Goal: Task Accomplishment & Management: Use online tool/utility

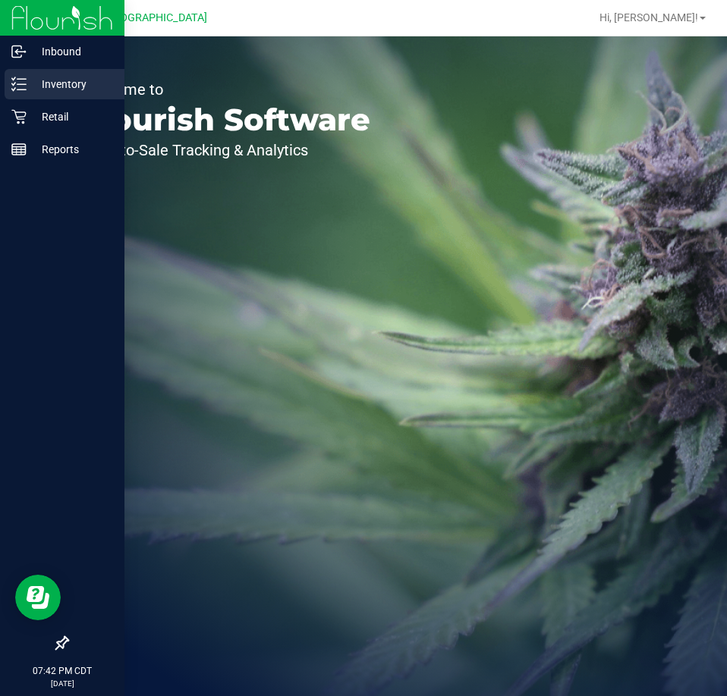
click at [75, 83] on p "Inventory" at bounding box center [72, 84] width 91 height 18
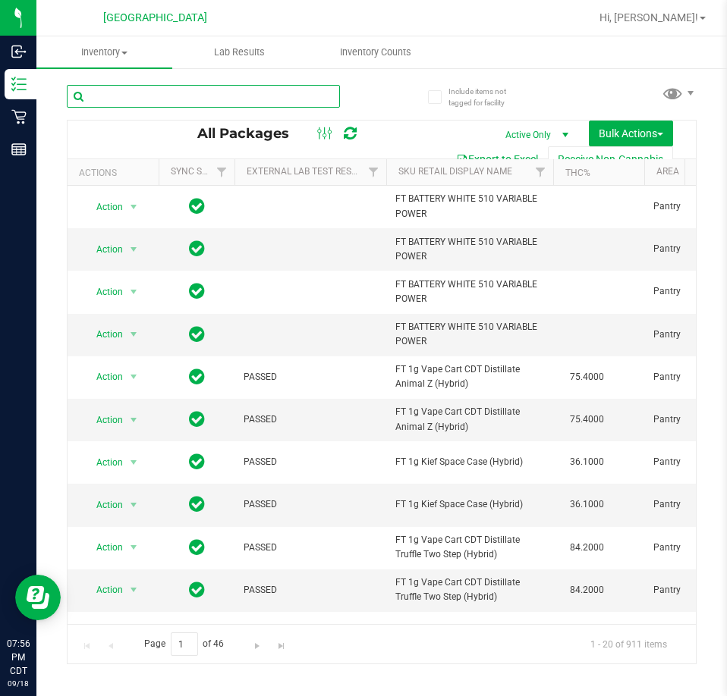
click at [152, 100] on input "text" at bounding box center [203, 96] width 273 height 23
paste input "0515418073819972"
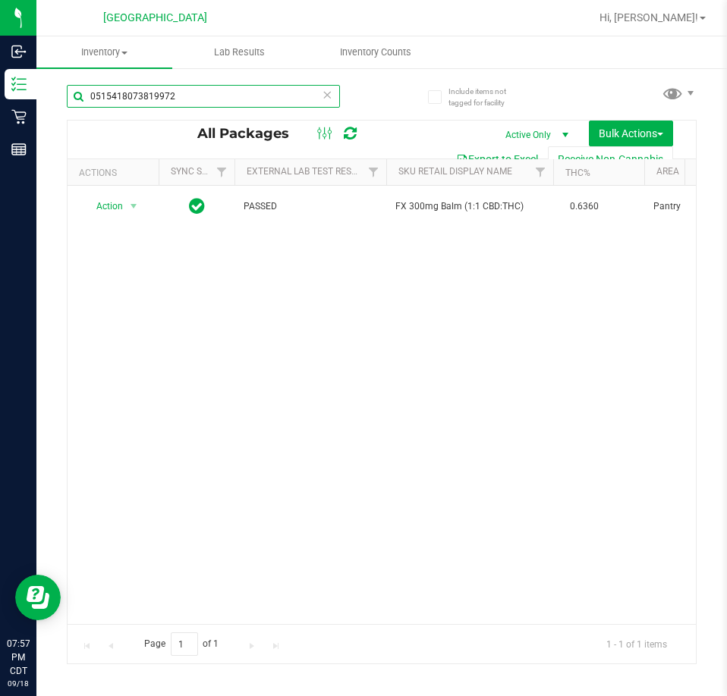
drag, startPoint x: 190, startPoint y: 95, endPoint x: -77, endPoint y: 130, distance: 269.3
click at [0, 130] on html "Inbound Inventory Retail Reports 07:57 PM CDT [DATE] 09/18 [GEOGRAPHIC_DATA] Hi…" at bounding box center [363, 348] width 727 height 696
paste input "2121775841845193"
drag, startPoint x: 184, startPoint y: 93, endPoint x: -8, endPoint y: 109, distance: 191.8
click at [0, 109] on html "Inbound Inventory Retail Reports 07:57 PM CDT [DATE] 09/18 [GEOGRAPHIC_DATA] Hi…" at bounding box center [363, 348] width 727 height 696
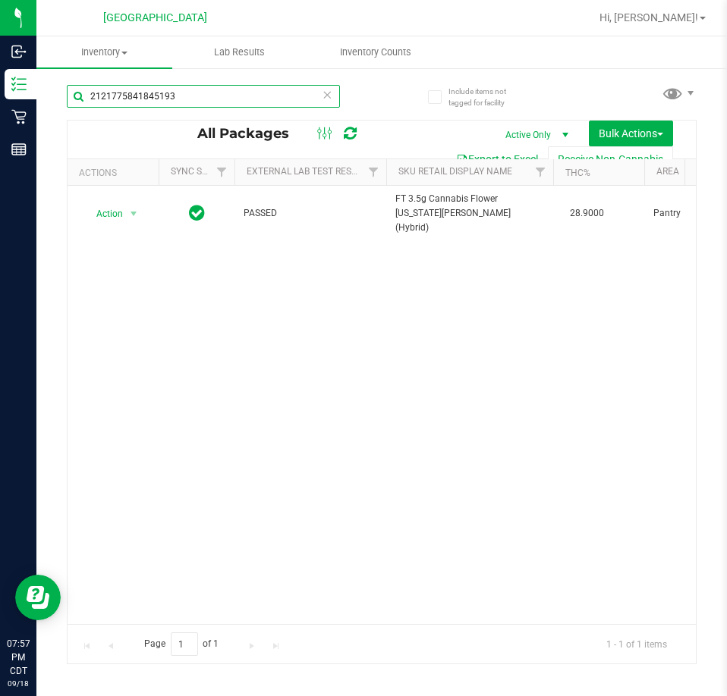
paste input "[CREDIT_CARD_NUMBER]"
drag, startPoint x: 153, startPoint y: 618, endPoint x: 43, endPoint y: 24, distance: 604.1
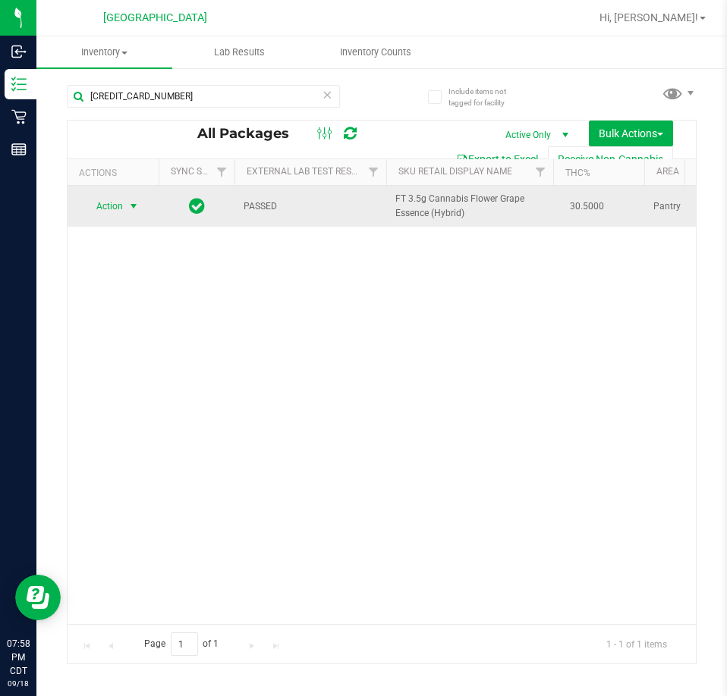
click at [115, 209] on span "Action" at bounding box center [103, 206] width 41 height 21
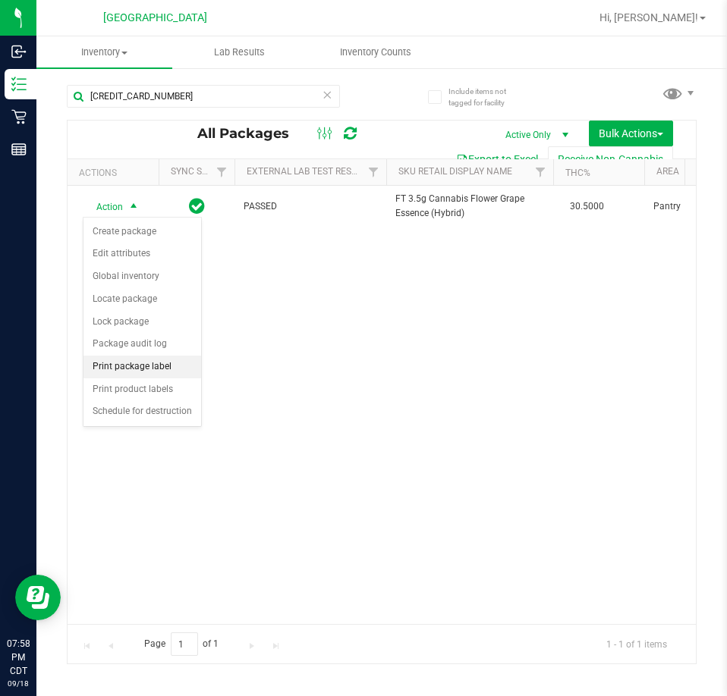
click at [161, 367] on li "Print package label" at bounding box center [142, 367] width 118 height 23
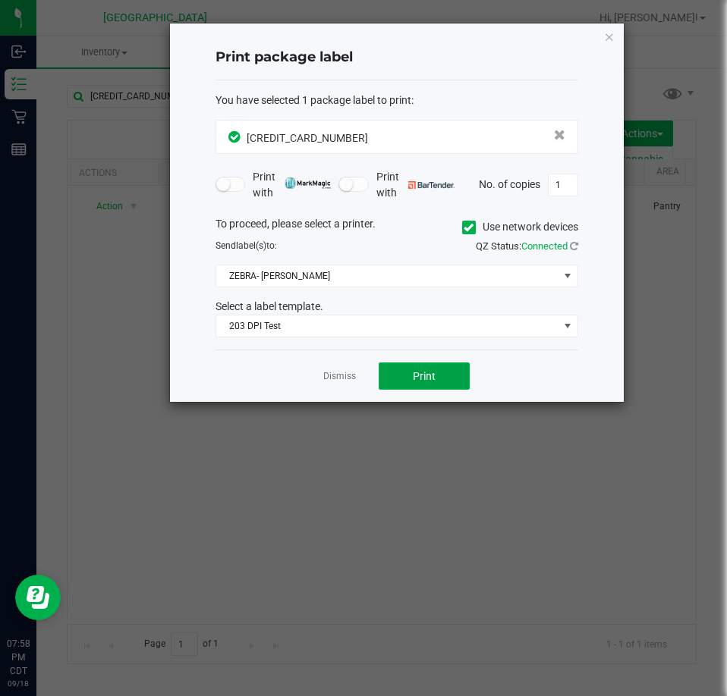
click at [438, 366] on button "Print" at bounding box center [424, 376] width 91 height 27
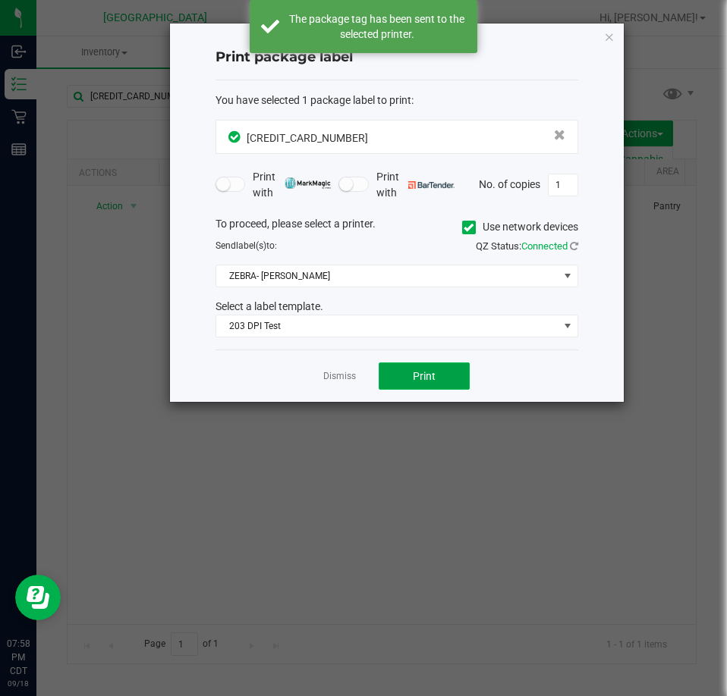
click at [441, 369] on button "Print" at bounding box center [424, 376] width 91 height 27
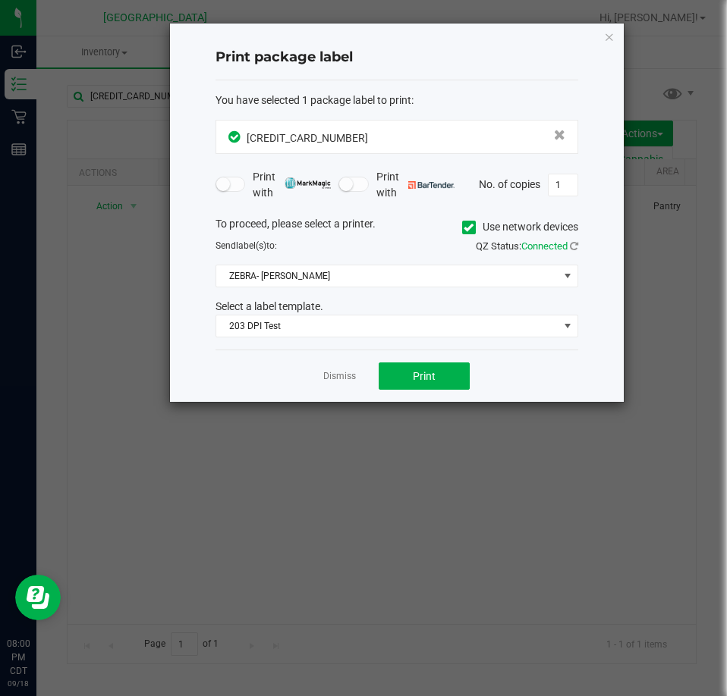
click at [335, 619] on ngb-modal-window "Print package label You have selected 1 package label to print : [CREDIT_CARD_N…" at bounding box center [369, 348] width 738 height 696
click at [53, 390] on ngb-modal-window "Print package label You have selected 1 package label to print : [CREDIT_CARD_N…" at bounding box center [369, 348] width 738 height 696
click at [347, 369] on div "Dismiss Print" at bounding box center [396, 376] width 363 height 52
click at [347, 379] on link "Dismiss" at bounding box center [339, 376] width 33 height 13
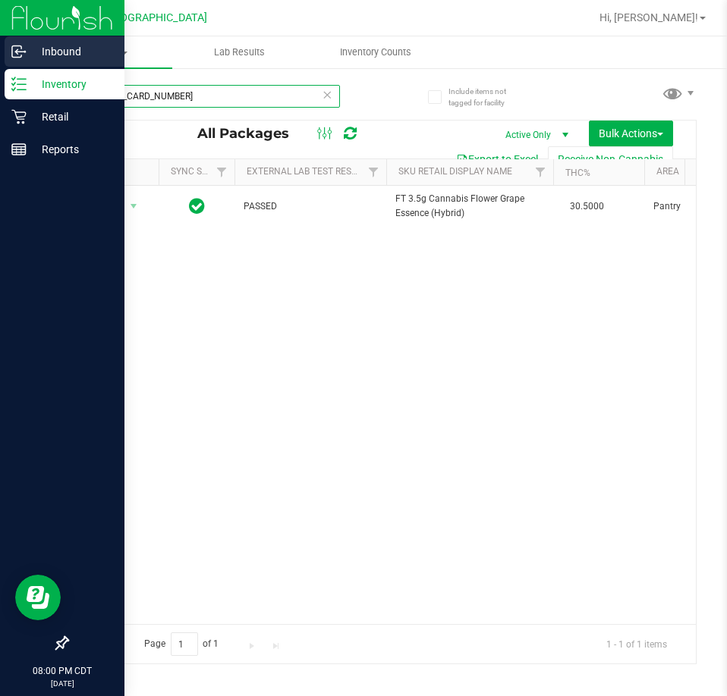
drag, startPoint x: 200, startPoint y: 100, endPoint x: 27, endPoint y: 60, distance: 177.6
click at [27, 60] on div "Inbound Inventory Retail Reports 08:00 PM CDT [DATE] 09/18 [GEOGRAPHIC_DATA] Hi…" at bounding box center [363, 348] width 727 height 696
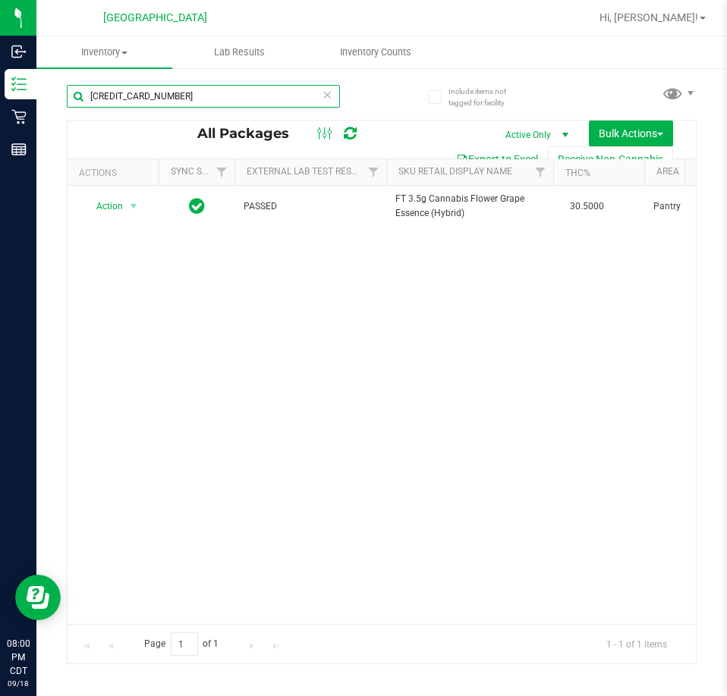
paste input "2694935656197446"
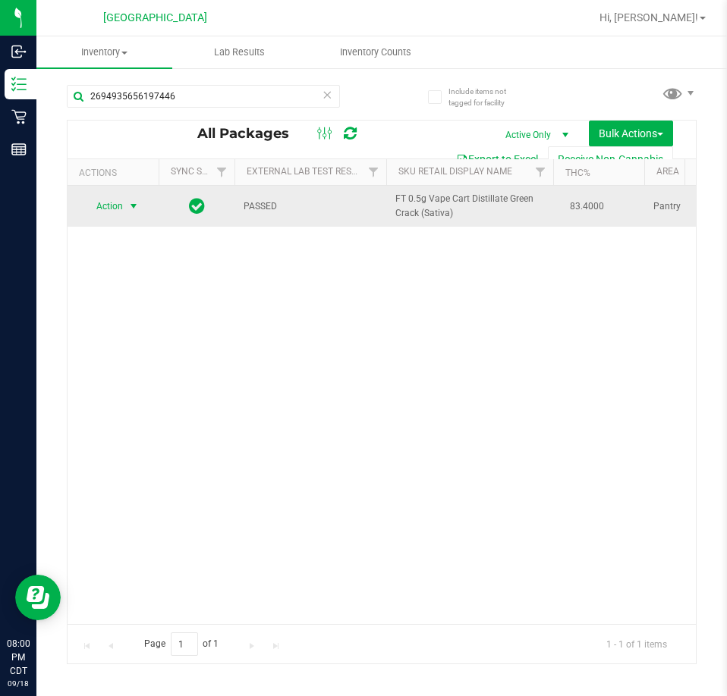
click at [129, 197] on span "select" at bounding box center [133, 206] width 19 height 21
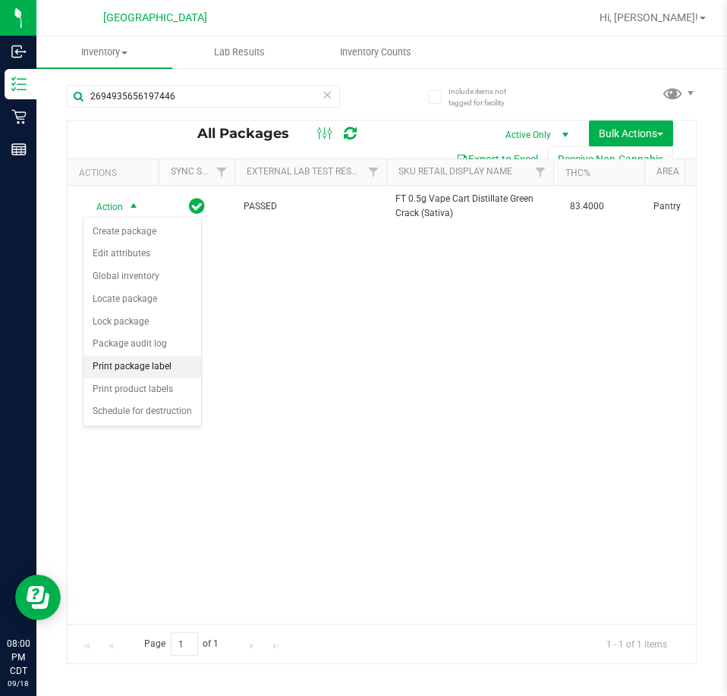
click at [150, 357] on li "Print package label" at bounding box center [142, 367] width 118 height 23
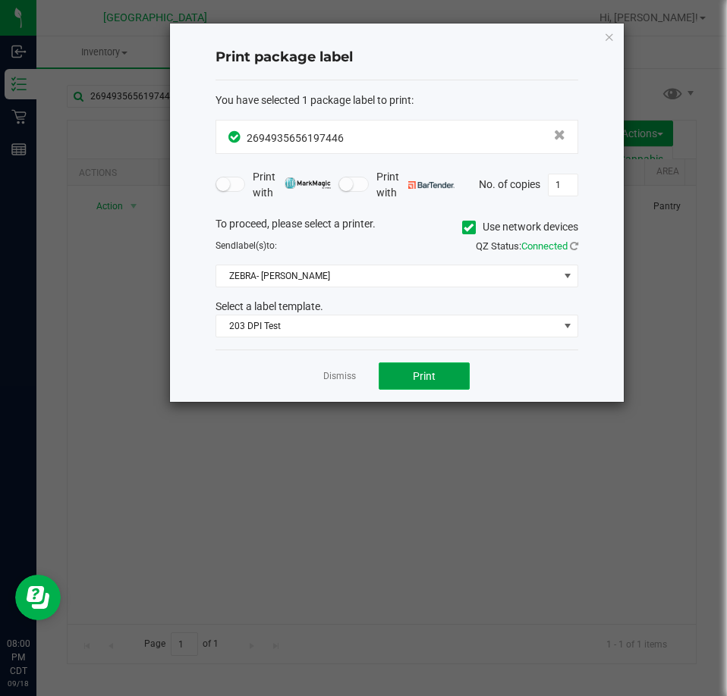
click at [394, 376] on button "Print" at bounding box center [424, 376] width 91 height 27
click at [334, 372] on link "Dismiss" at bounding box center [339, 376] width 33 height 13
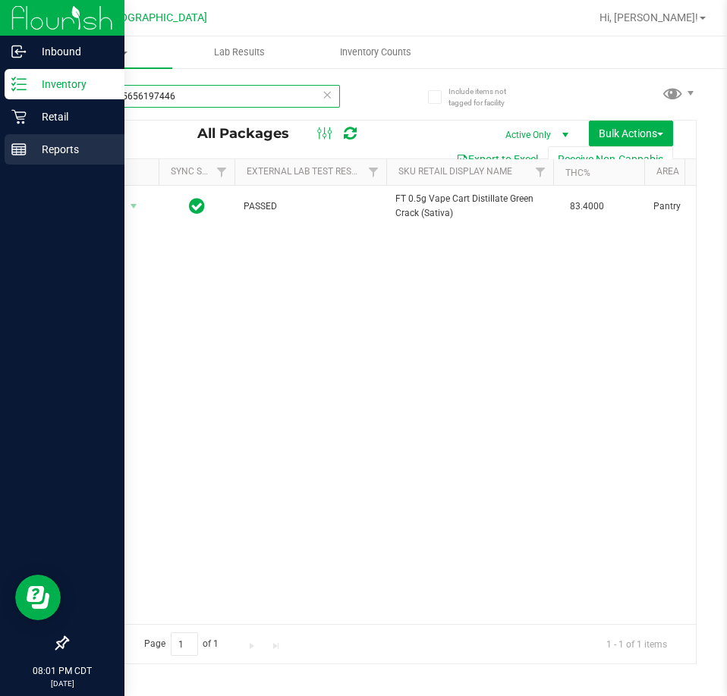
drag, startPoint x: 188, startPoint y: 95, endPoint x: 3, endPoint y: 135, distance: 189.4
click at [3, 135] on div "Inbound Inventory Retail Reports 08:01 PM CDT [DATE] 09/18 [GEOGRAPHIC_DATA] WC…" at bounding box center [363, 348] width 727 height 696
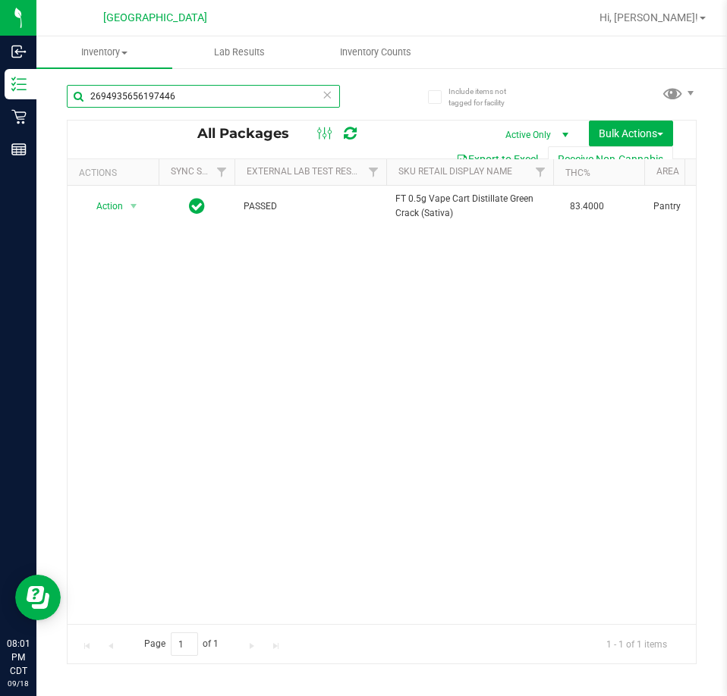
paste input "052815884138549"
type input "0528158841385496"
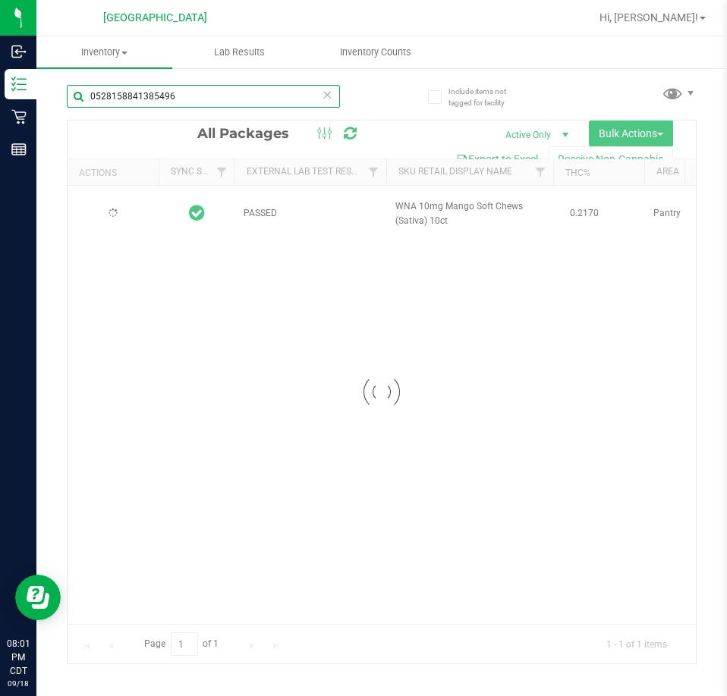
type input "[DATE]"
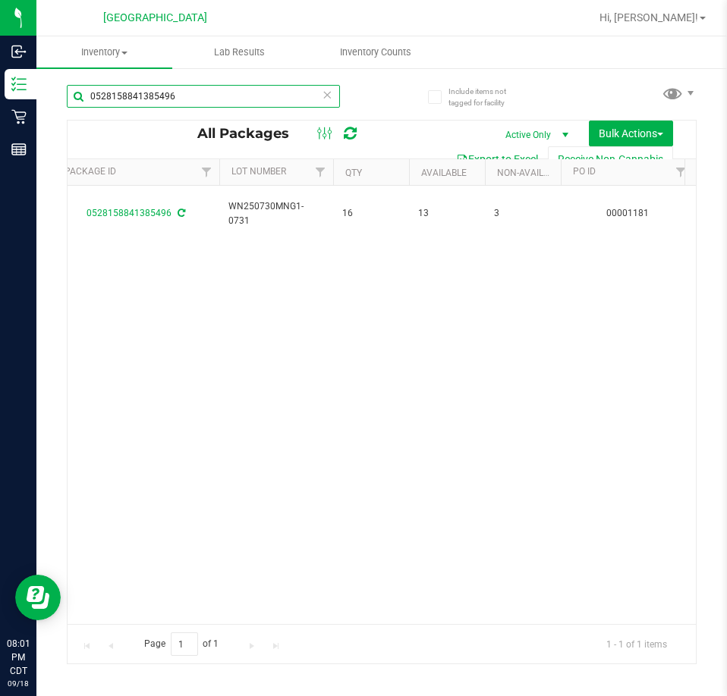
scroll to position [0, 702]
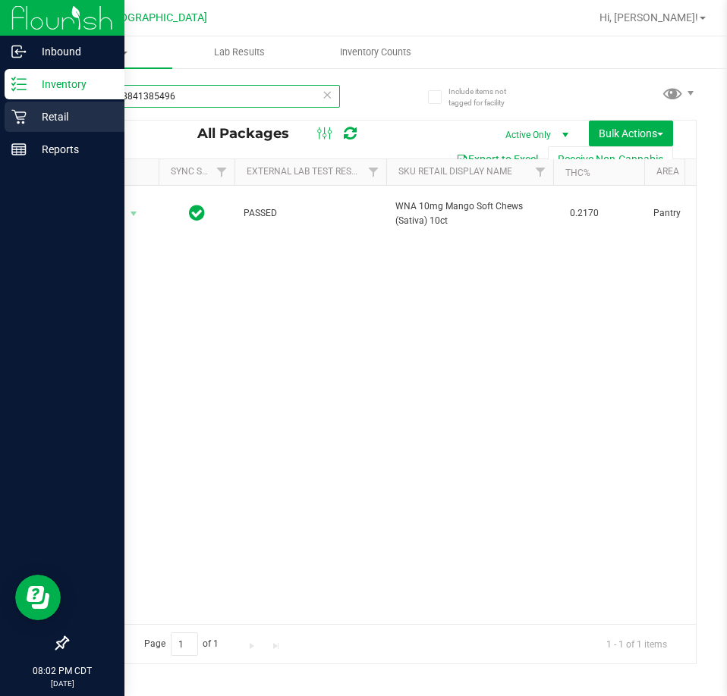
drag, startPoint x: 186, startPoint y: 96, endPoint x: 8, endPoint y: 128, distance: 180.4
click at [8, 128] on div "Inbound Inventory Retail Reports 08:02 PM CDT [DATE] 09/18 [GEOGRAPHIC_DATA] Hi…" at bounding box center [363, 348] width 727 height 696
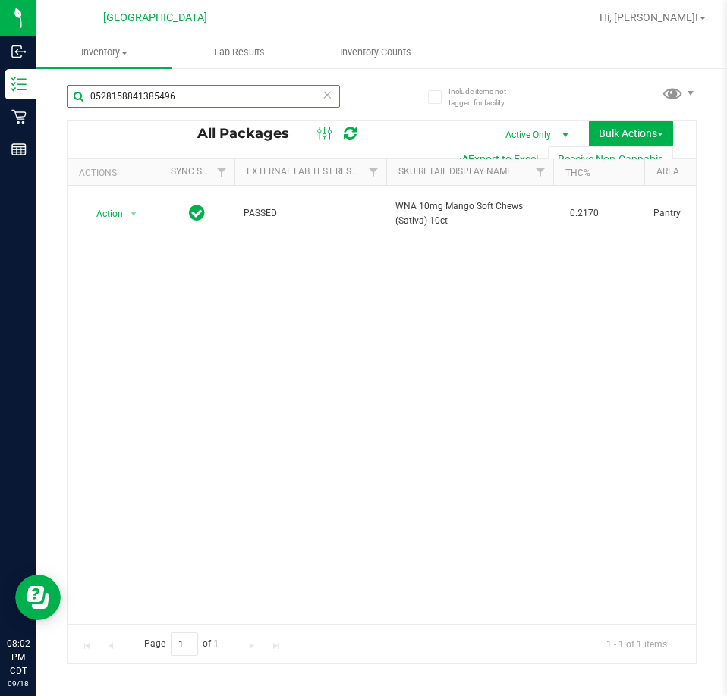
paste input "[CREDIT_CARD_NUMBER]"
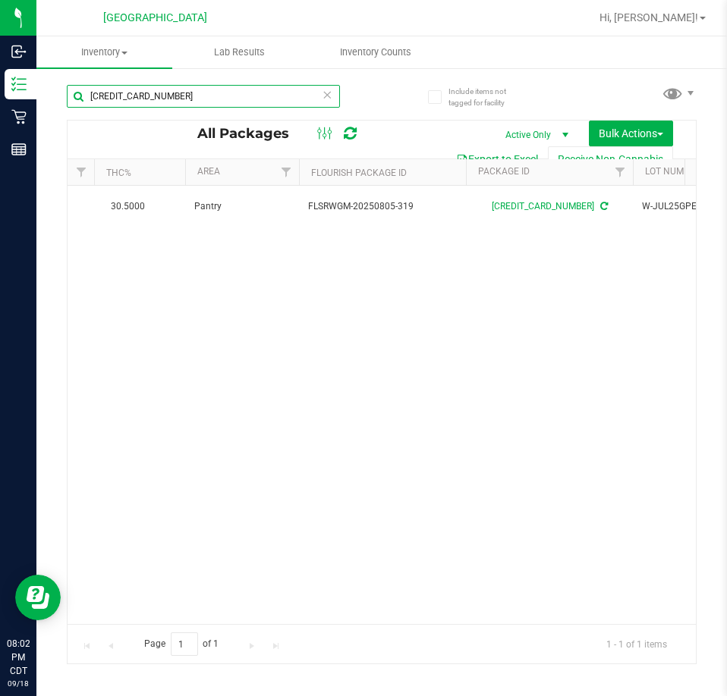
scroll to position [0, 579]
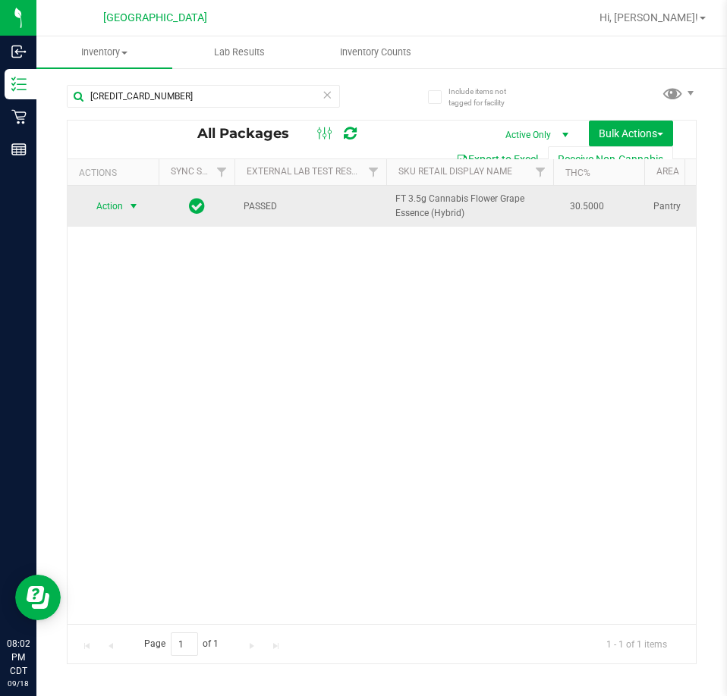
click at [123, 206] on span "Action" at bounding box center [103, 206] width 41 height 21
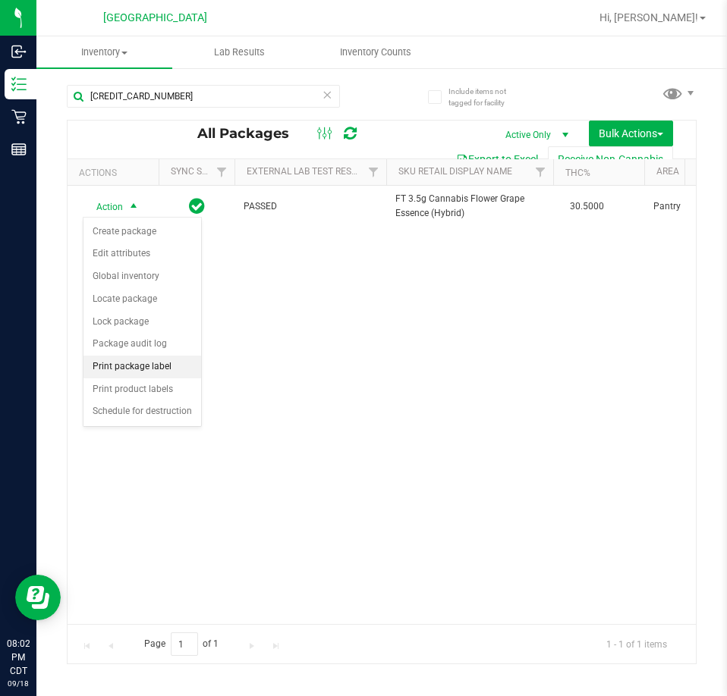
click at [159, 364] on li "Print package label" at bounding box center [142, 367] width 118 height 23
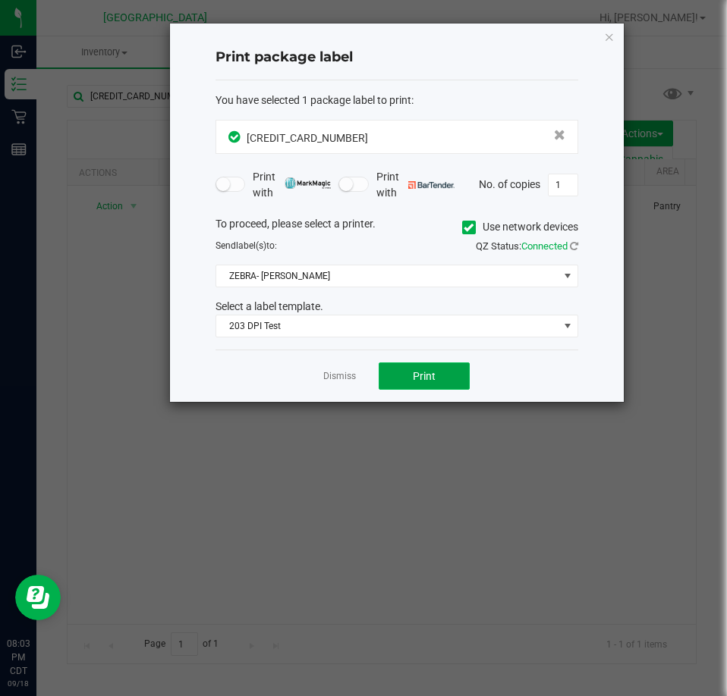
click at [405, 385] on button "Print" at bounding box center [424, 376] width 91 height 27
click at [348, 372] on link "Dismiss" at bounding box center [339, 376] width 33 height 13
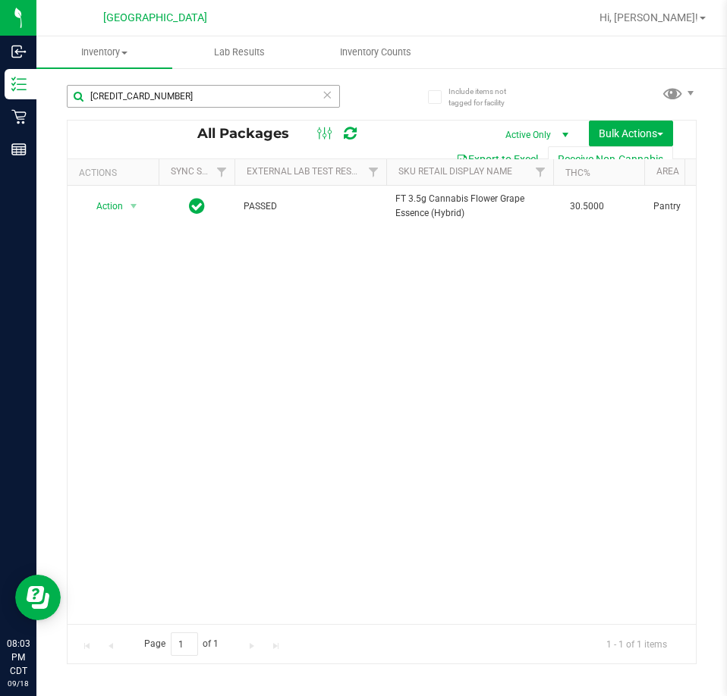
drag, startPoint x: 187, startPoint y: 83, endPoint x: 182, endPoint y: 105, distance: 22.6
click at [177, 94] on div "[CREDIT_CARD_NUMBER]" at bounding box center [224, 95] width 315 height 49
drag, startPoint x: 182, startPoint y: 106, endPoint x: 55, endPoint y: 114, distance: 126.9
click at [55, 114] on div "Include items not tagged for facility [CREDIT_CARD_NUMBER] All Packages Active …" at bounding box center [381, 298] width 690 height 463
paste input "0528158841385496"
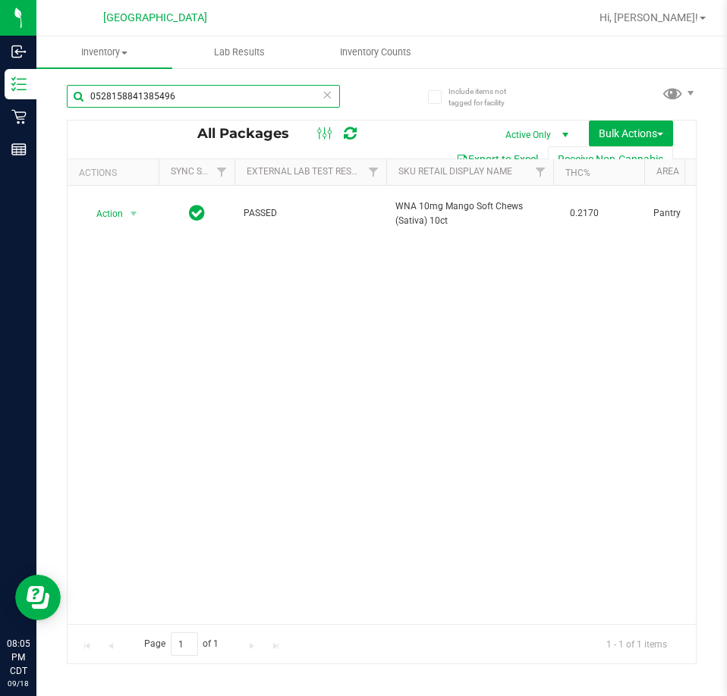
drag, startPoint x: 203, startPoint y: 94, endPoint x: 43, endPoint y: 90, distance: 159.4
click at [43, 90] on div "Include items not tagged for facility 0528158841385496 All Packages Active Only…" at bounding box center [381, 298] width 690 height 463
paste input "7989721250918677"
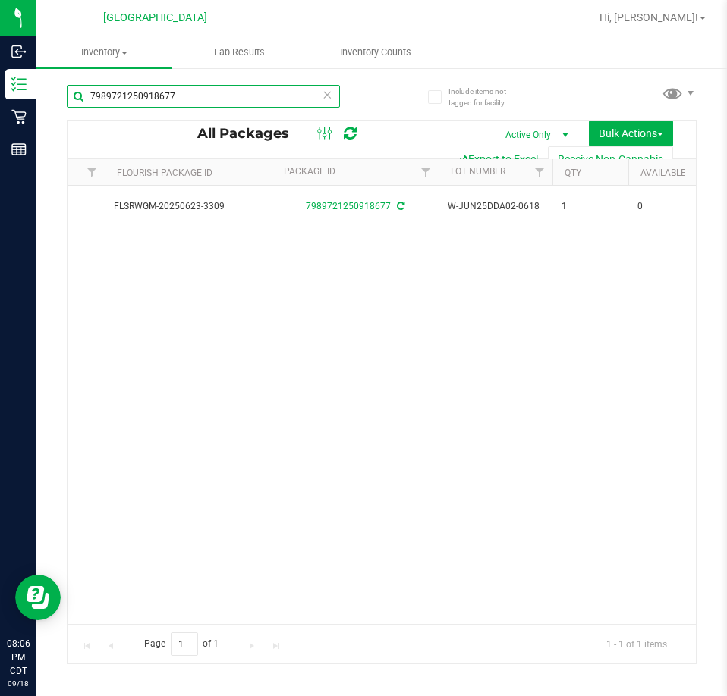
scroll to position [0, 682]
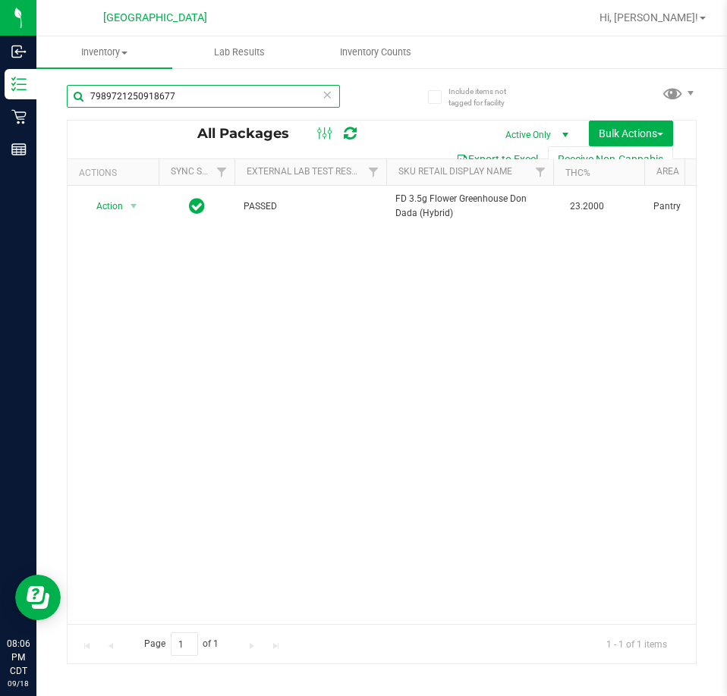
drag, startPoint x: 192, startPoint y: 89, endPoint x: 42, endPoint y: 127, distance: 154.2
click at [39, 121] on div "Include items not tagged for facility 7989721250918677 All Packages Active Only…" at bounding box center [381, 298] width 690 height 463
paste input "2001202865147248"
type input "2001202865147248"
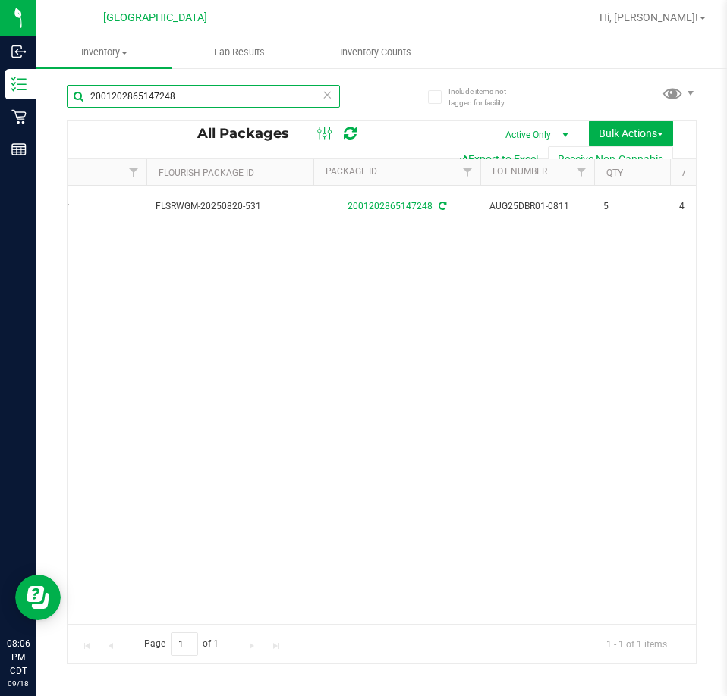
scroll to position [0, 702]
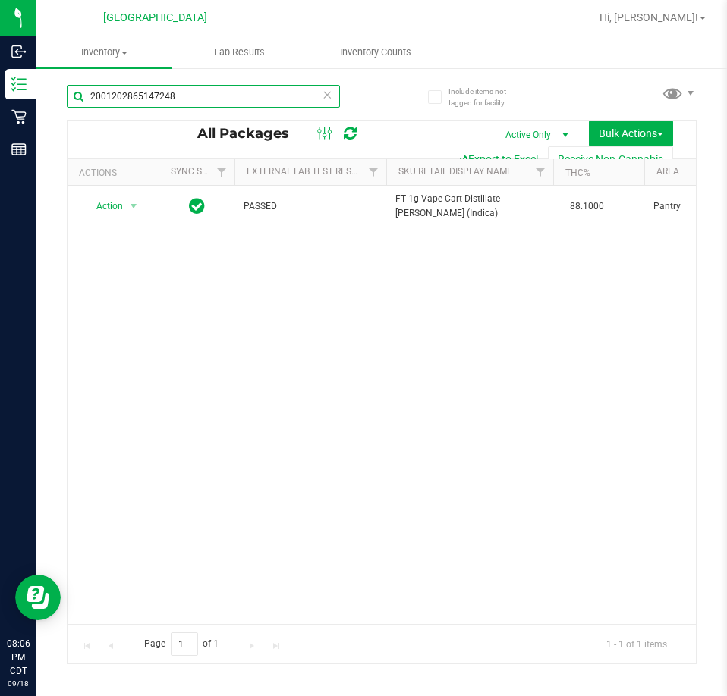
drag, startPoint x: 192, startPoint y: 99, endPoint x: 69, endPoint y: 99, distance: 122.9
click at [69, 99] on input "2001202865147248" at bounding box center [203, 96] width 273 height 23
click at [328, 96] on icon at bounding box center [327, 94] width 11 height 18
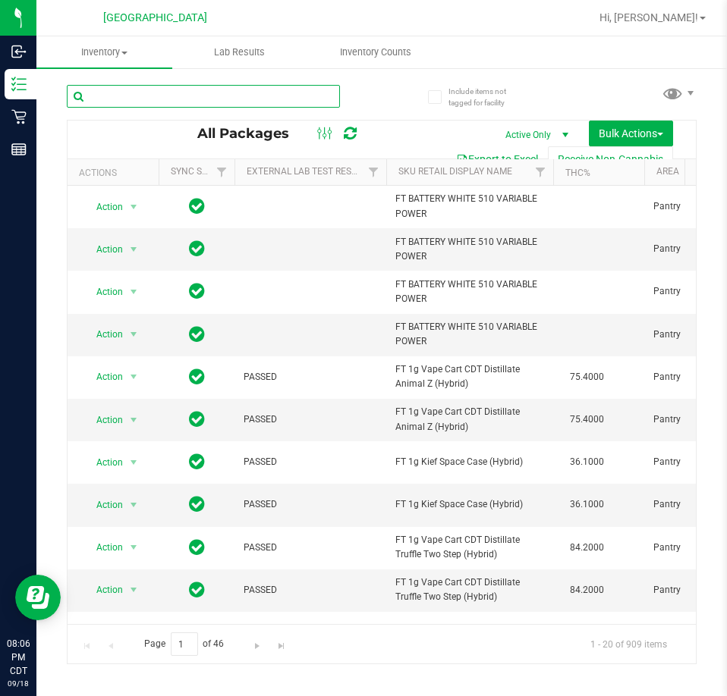
click at [187, 99] on input "text" at bounding box center [203, 96] width 273 height 23
paste input "1957991182167539"
type input "1957991182167539"
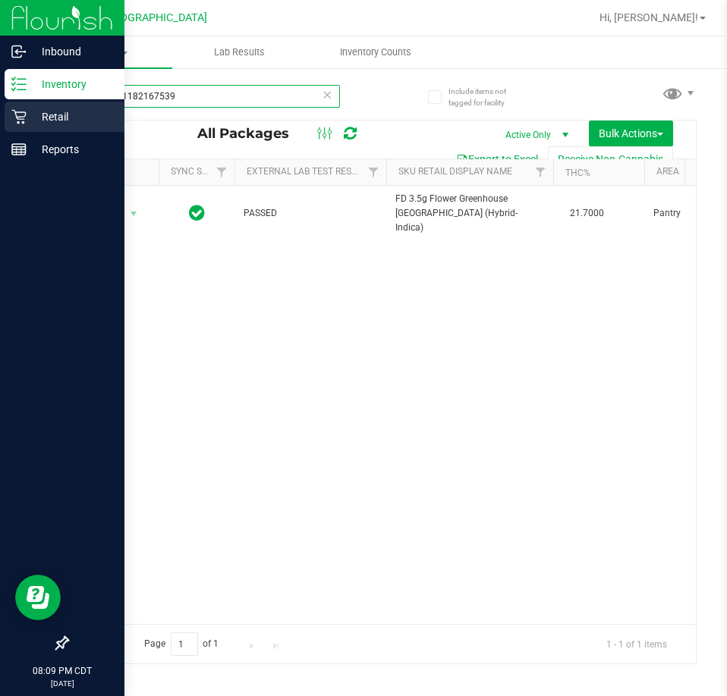
drag, startPoint x: 178, startPoint y: 103, endPoint x: 55, endPoint y: 129, distance: 125.6
click at [26, 119] on div "Inbound Inventory Retail Reports 08:09 PM CDT [DATE] 09/18 [GEOGRAPHIC_DATA] Hi…" at bounding box center [363, 348] width 727 height 696
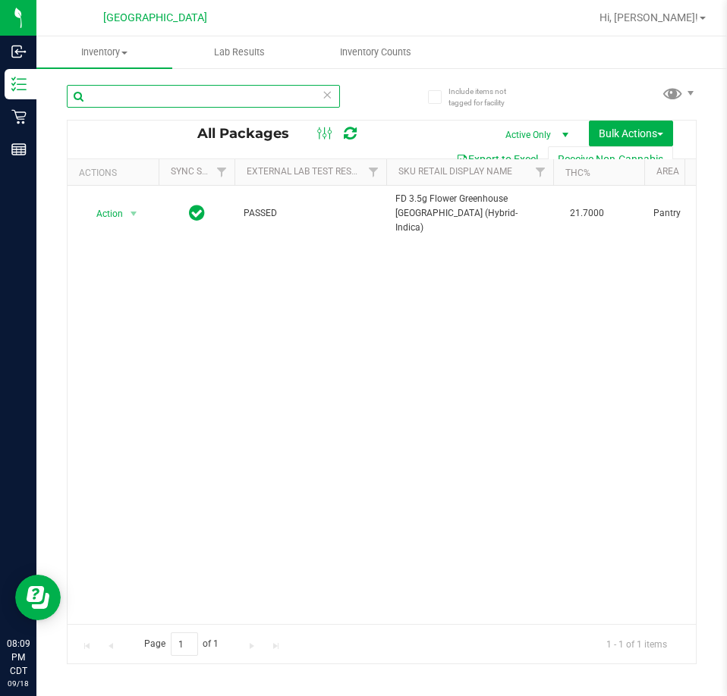
paste input "3693835577934918"
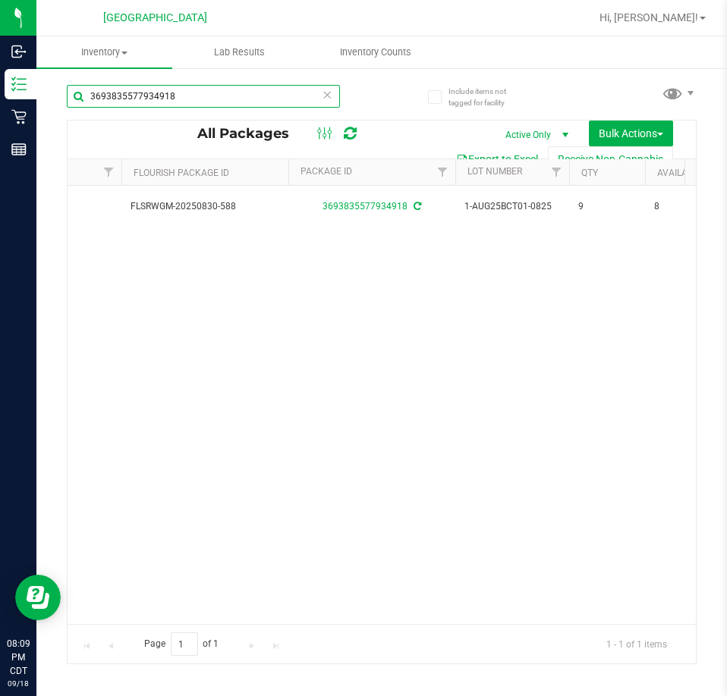
scroll to position [0, 665]
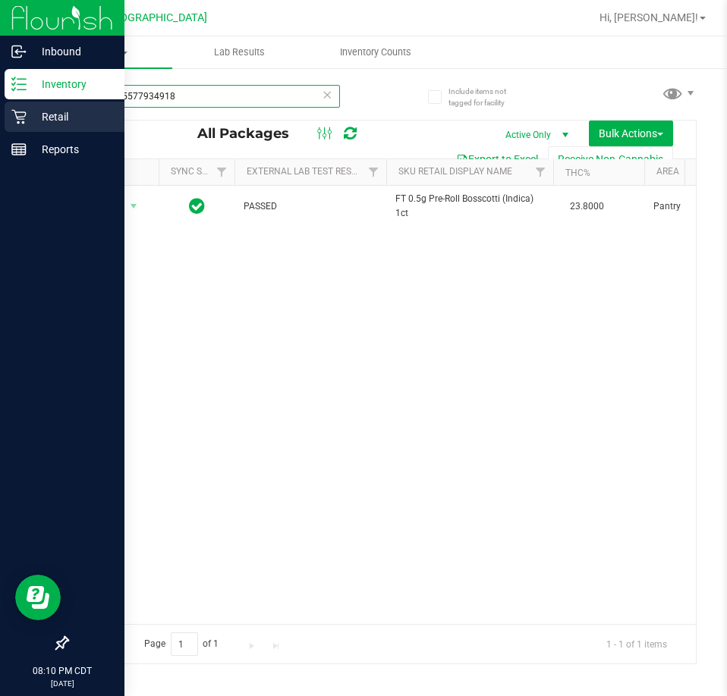
drag, startPoint x: 245, startPoint y: 95, endPoint x: 38, endPoint y: 113, distance: 207.9
click at [30, 110] on div "Inbound Inventory Retail Reports 08:10 PM CDT [DATE] 09/18 [GEOGRAPHIC_DATA] Hi…" at bounding box center [363, 348] width 727 height 696
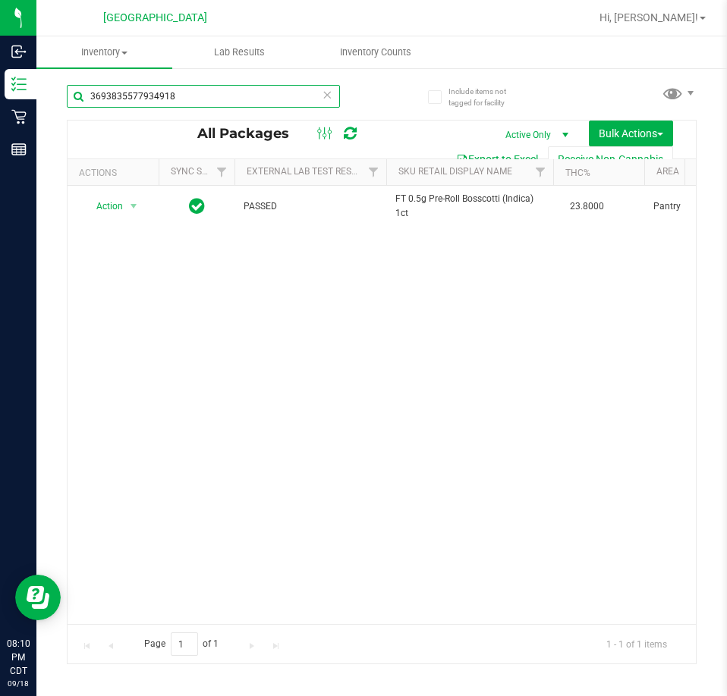
paste input "352484795256599"
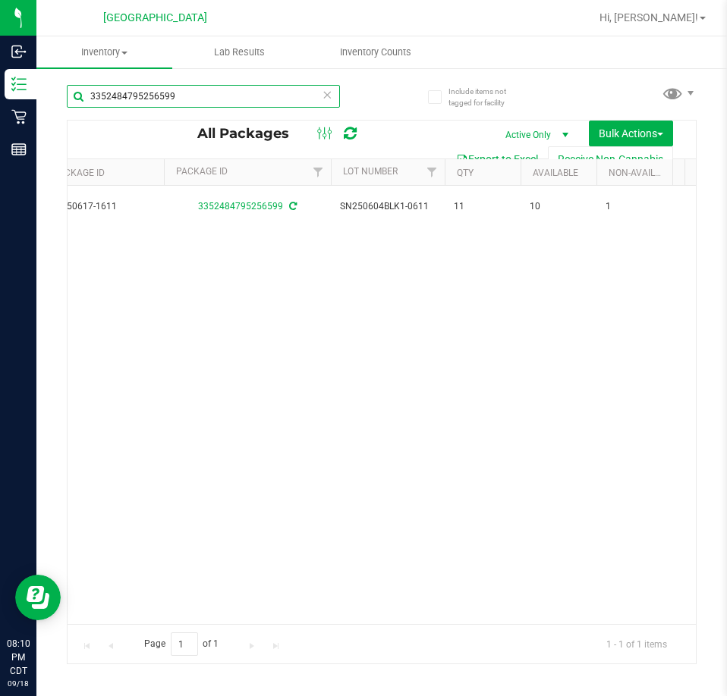
scroll to position [0, 798]
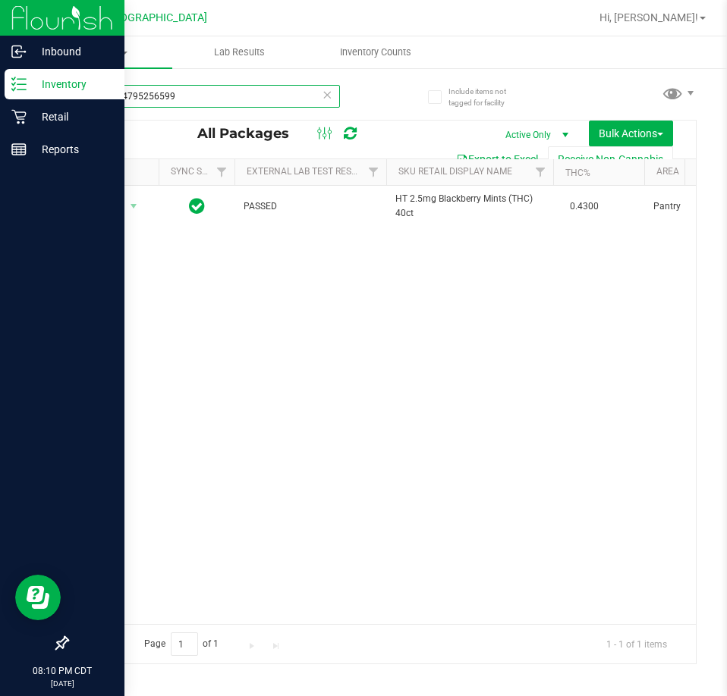
drag, startPoint x: 149, startPoint y: 99, endPoint x: 34, endPoint y: 100, distance: 115.3
click at [34, 100] on div "Inbound Inventory Retail Reports 08:10 PM CDT [DATE] 09/18 [GEOGRAPHIC_DATA] Hi…" at bounding box center [363, 348] width 727 height 696
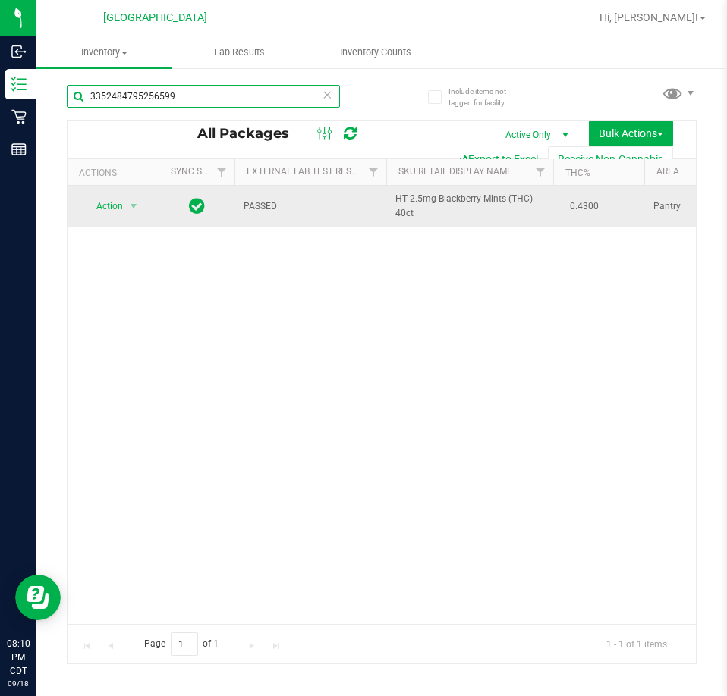
paste input "2700821650578711"
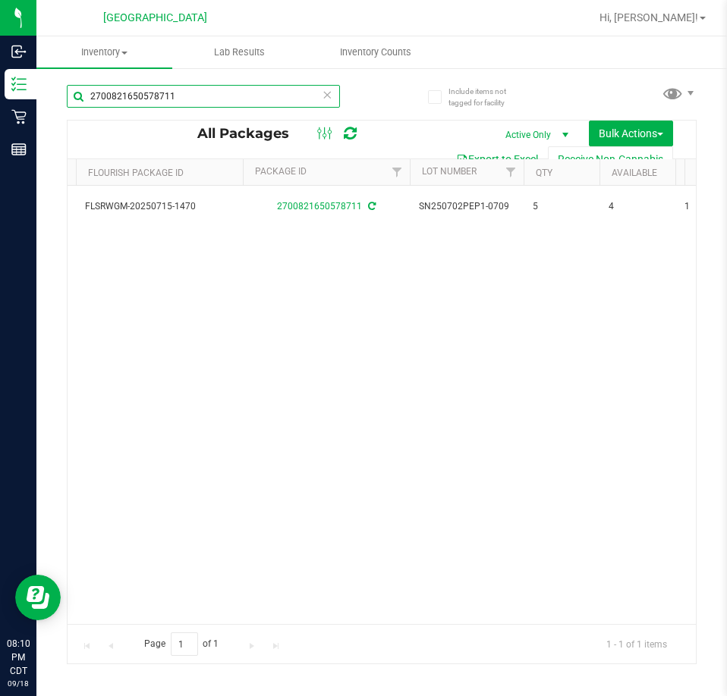
scroll to position [0, 699]
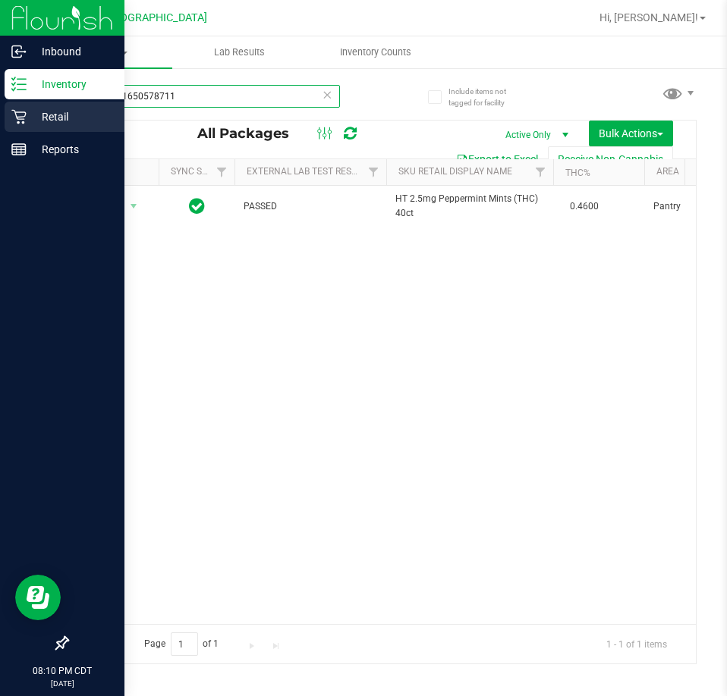
drag, startPoint x: 243, startPoint y: 100, endPoint x: 19, endPoint y: 106, distance: 223.9
click at [19, 106] on div "Inbound Inventory Retail Reports 08:10 PM CDT [DATE] 09/18 [GEOGRAPHIC_DATA] Hi…" at bounding box center [363, 348] width 727 height 696
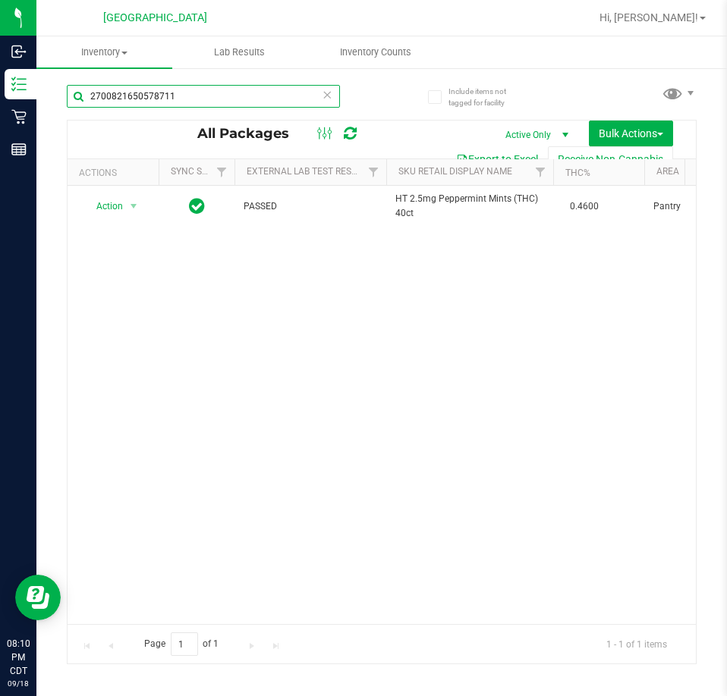
paste input "0325739679814256"
type input "0325739679814256"
